Goal: Information Seeking & Learning: Learn about a topic

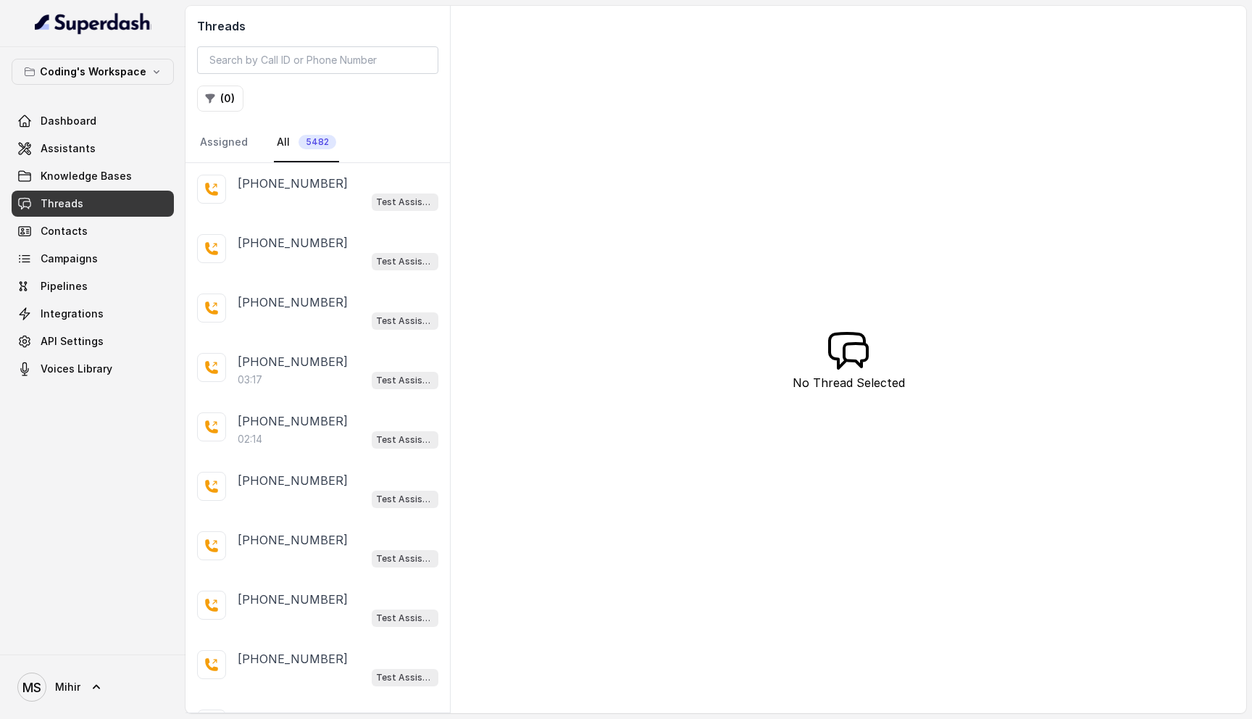
click at [64, 205] on span "Threads" at bounding box center [62, 203] width 43 height 14
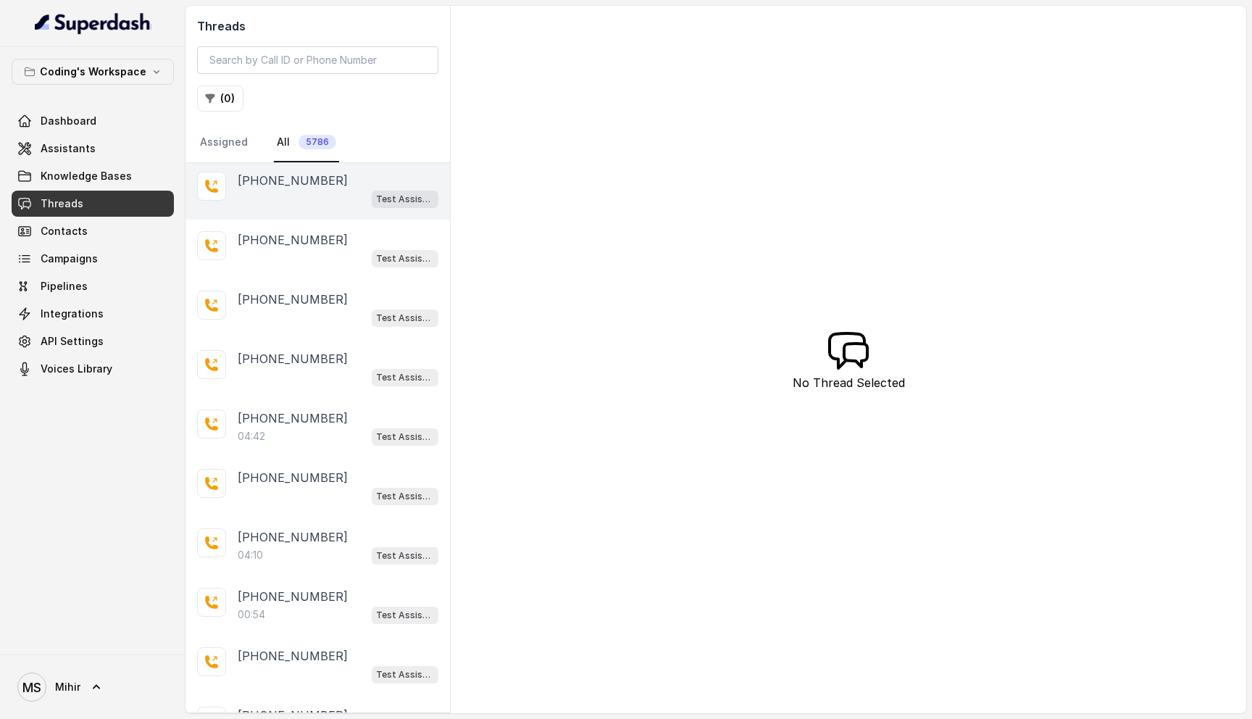
scroll to position [299, 0]
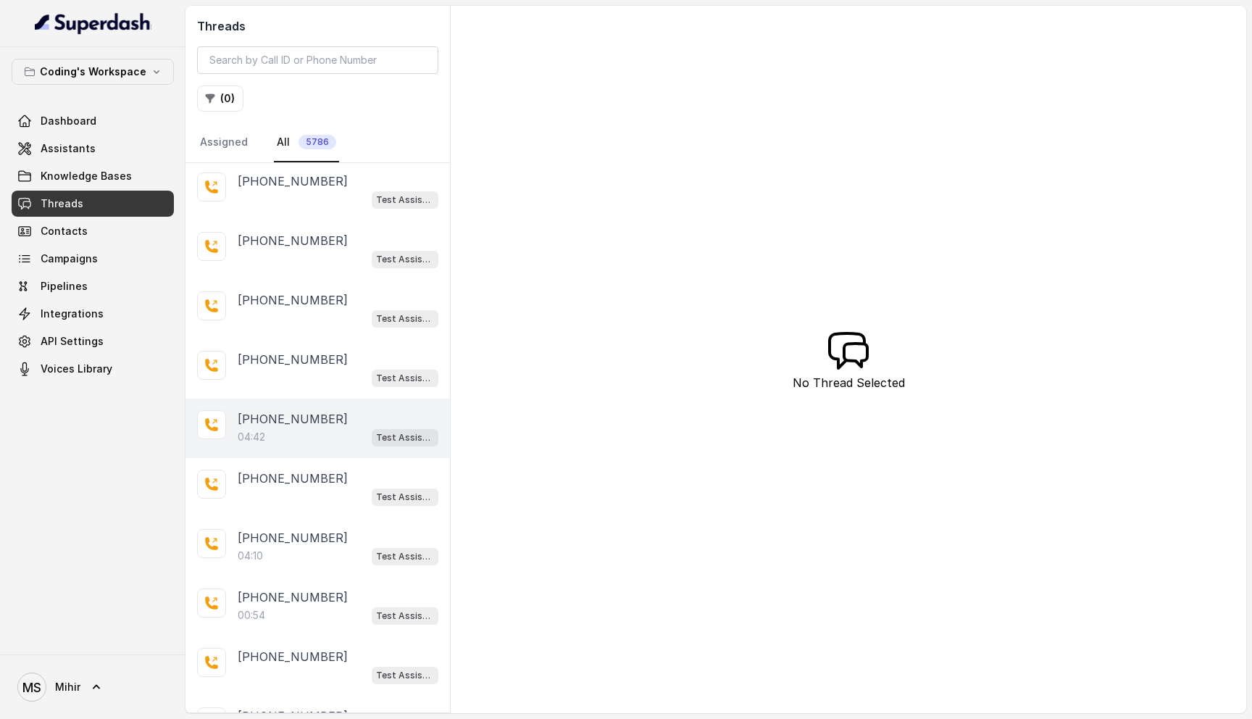
click at [303, 442] on div "04:42 Test Assistant-3" at bounding box center [338, 436] width 201 height 19
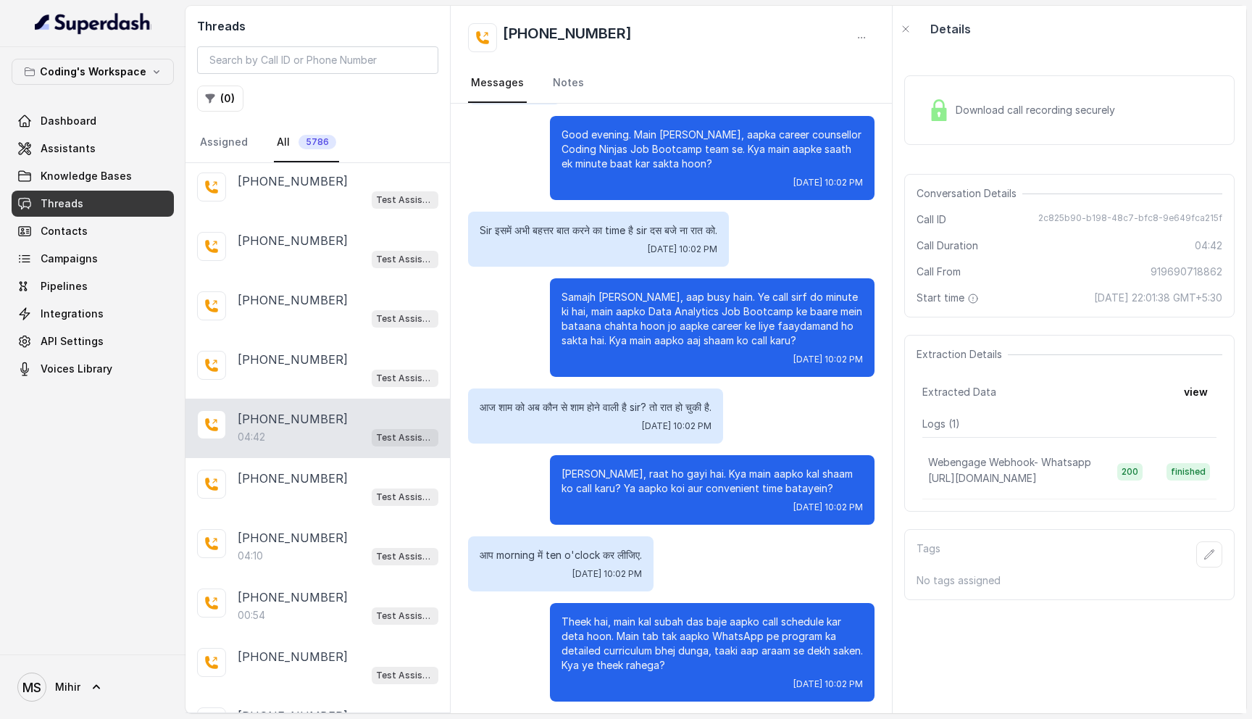
scroll to position [292, 0]
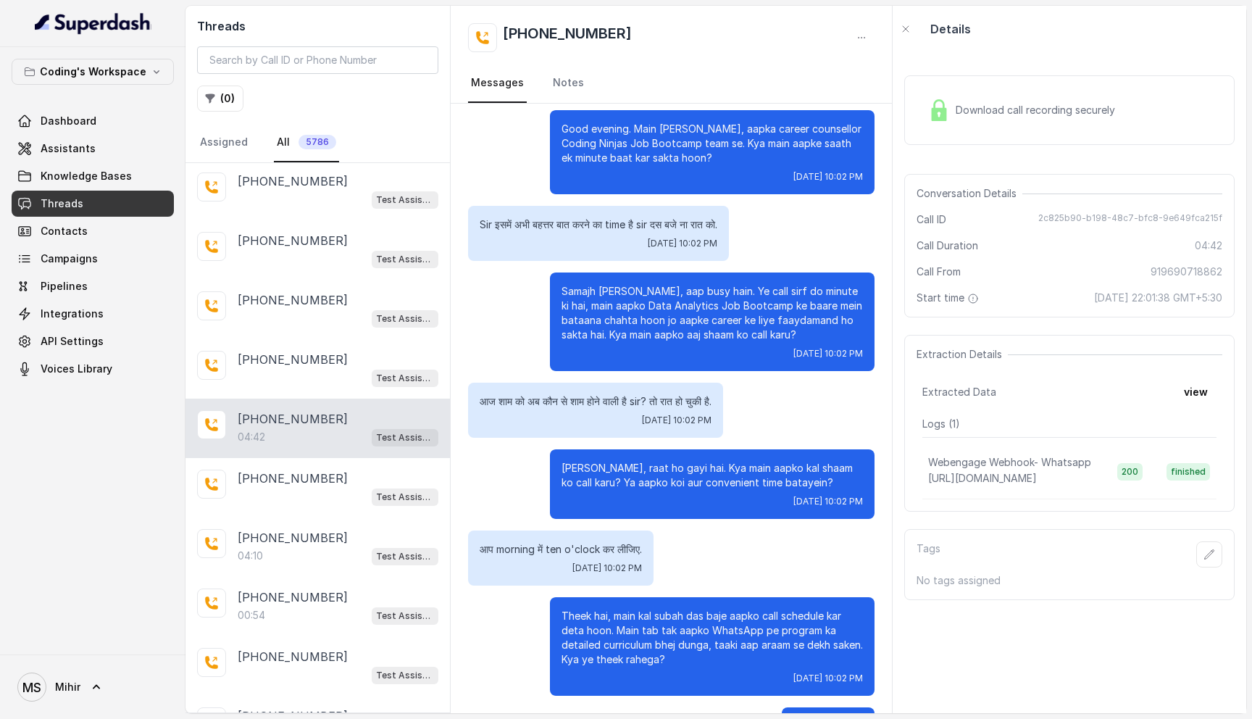
click at [732, 461] on p "Ji haan, raat ho gayi hai. Kya main aapko kal shaam ko call karu? Ya aapko koi …" at bounding box center [711, 475] width 301 height 29
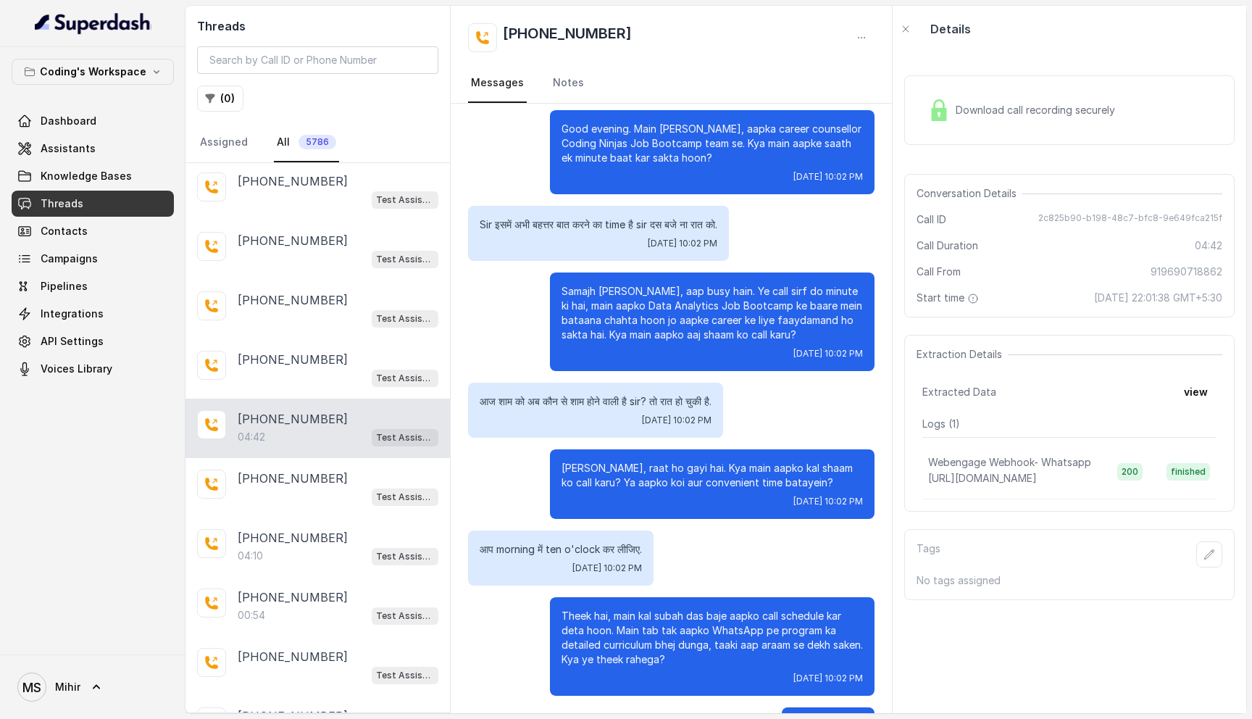
click at [732, 461] on p "Ji haan, raat ho gayi hai. Kya main aapko kal shaam ko call karu? Ya aapko koi …" at bounding box center [711, 475] width 301 height 29
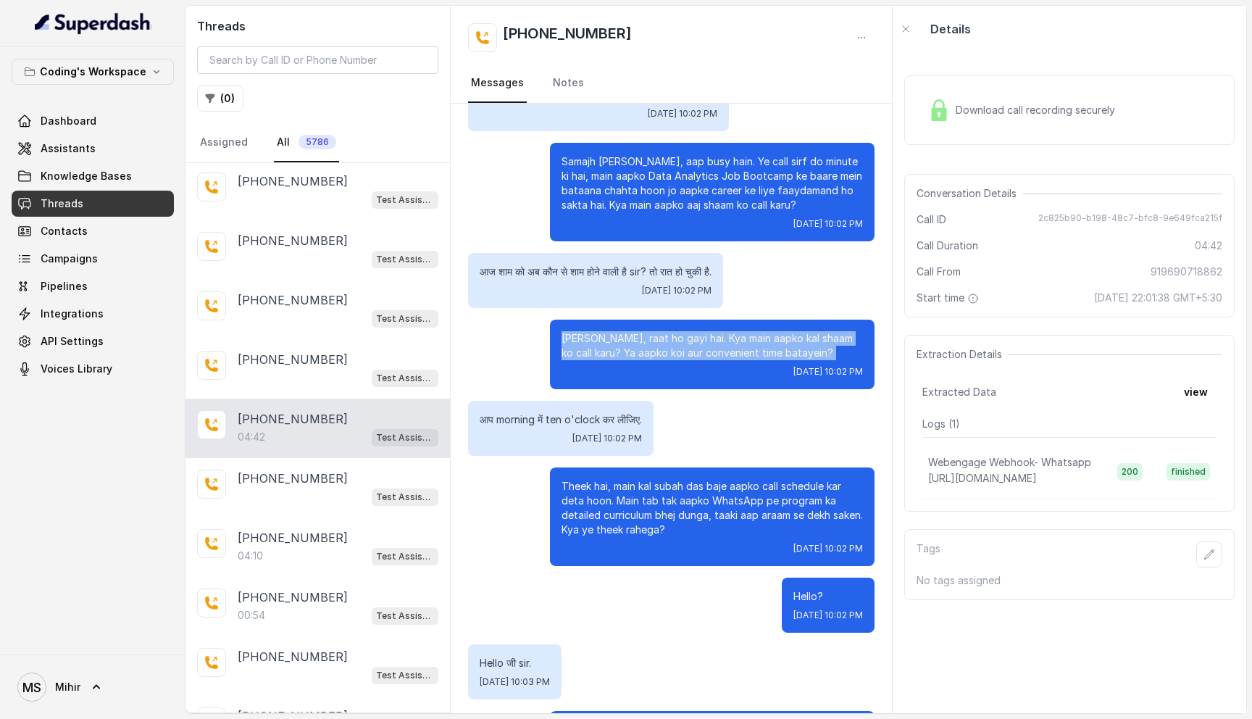
scroll to position [430, 0]
